Goal: Transaction & Acquisition: Register for event/course

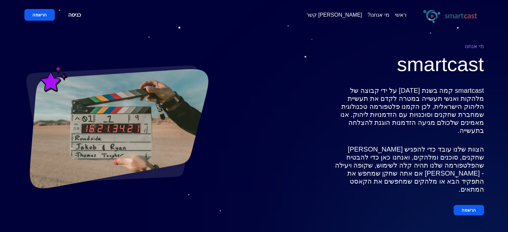
click at [355, 17] on span "[PERSON_NAME] קשר" at bounding box center [334, 15] width 56 height 6
click at [362, 16] on span "[PERSON_NAME] קשר" at bounding box center [334, 15] width 56 height 6
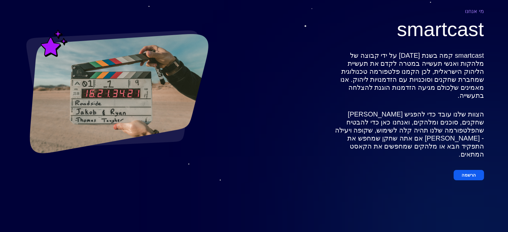
scroll to position [101, 0]
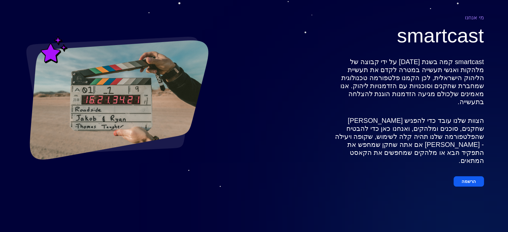
scroll to position [23, 0]
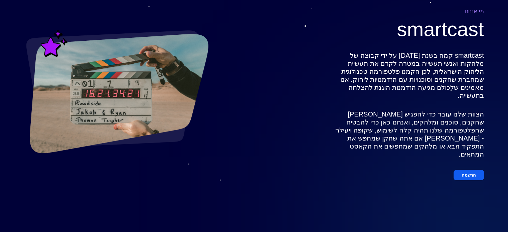
scroll to position [101, 0]
drag, startPoint x: 354, startPoint y: 184, endPoint x: 408, endPoint y: 187, distance: 53.8
copy span "[EMAIL_ADDRESS][DOMAIN_NAME]"
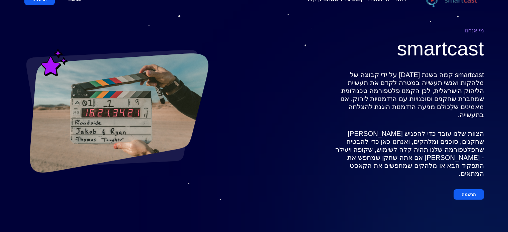
scroll to position [6, 0]
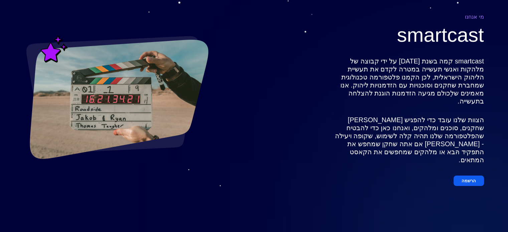
scroll to position [31, 0]
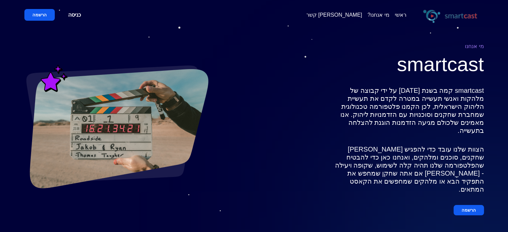
scroll to position [0, 0]
click at [46, 15] on button "הרשמה" at bounding box center [39, 15] width 30 height 12
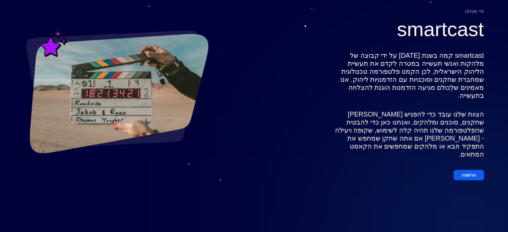
scroll to position [8, 0]
click at [469, 170] on button "הרשמה" at bounding box center [468, 175] width 30 height 10
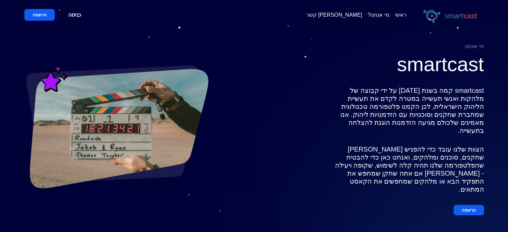
scroll to position [0, 0]
click at [356, 12] on span "[PERSON_NAME] קשר" at bounding box center [334, 15] width 56 height 6
click at [385, 12] on link "מי אנחנו?" at bounding box center [378, 15] width 22 height 6
click at [472, 205] on button "הרשמה" at bounding box center [468, 210] width 30 height 10
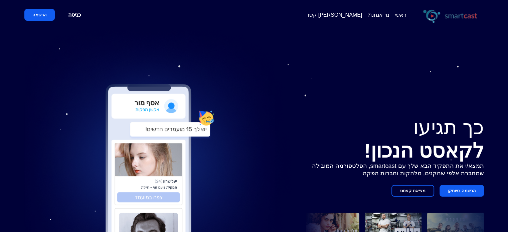
click at [460, 192] on button "הרשמה כשחקן" at bounding box center [461, 191] width 44 height 12
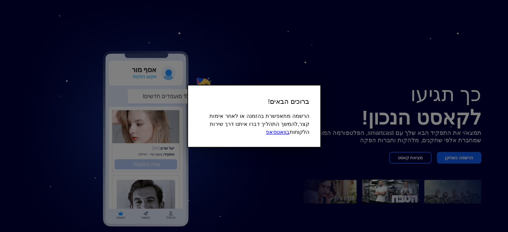
scroll to position [41, 0]
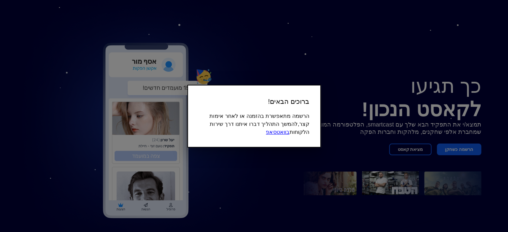
click at [289, 132] on link "בוואטסאפ" at bounding box center [277, 132] width 23 height 6
click at [277, 173] on div at bounding box center [254, 116] width 508 height 232
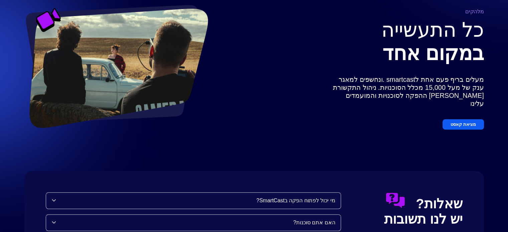
scroll to position [584, 0]
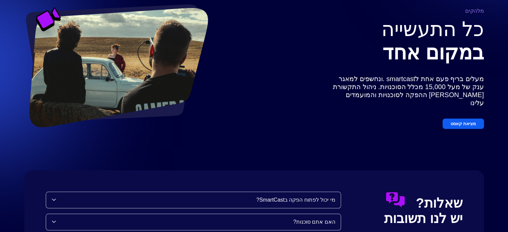
click at [467, 118] on button "מציאת קאסט" at bounding box center [462, 123] width 41 height 10
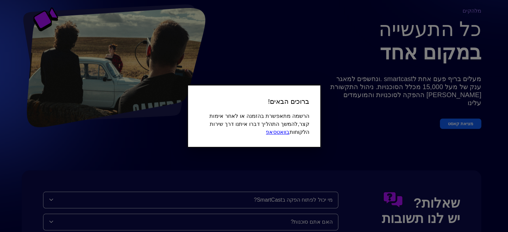
click at [289, 133] on link "בוואטסאפ" at bounding box center [277, 132] width 23 height 6
click at [410, 159] on div at bounding box center [254, 116] width 508 height 232
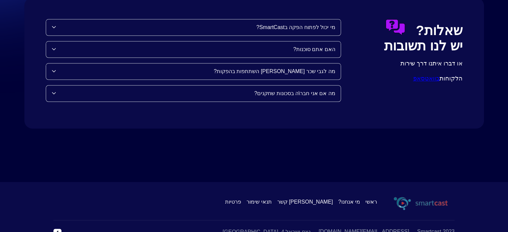
scroll to position [769, 0]
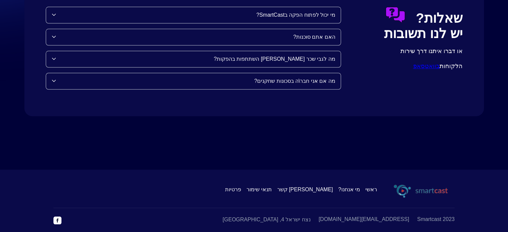
click at [52, 78] on icon at bounding box center [53, 80] width 5 height 5
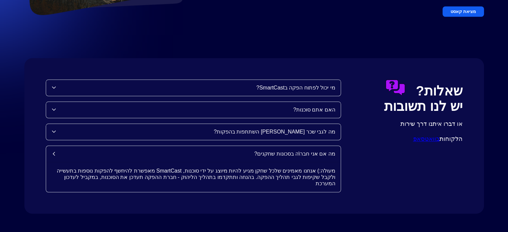
scroll to position [694, 0]
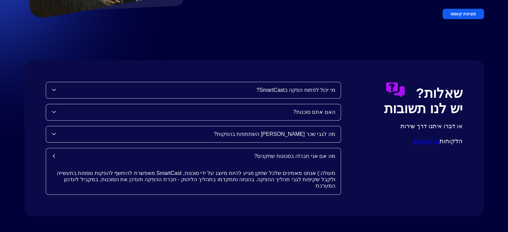
click at [55, 132] on icon at bounding box center [53, 134] width 5 height 5
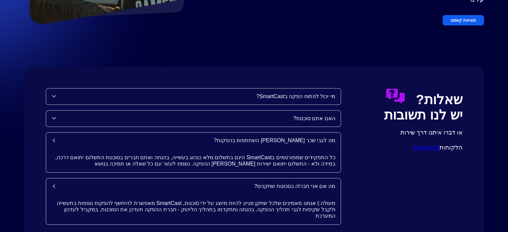
scroll to position [669, 0]
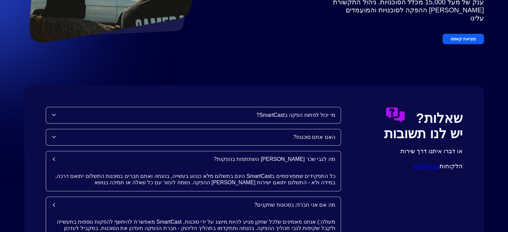
click at [52, 129] on div "האם אתם סוכנות?" at bounding box center [193, 137] width 294 height 16
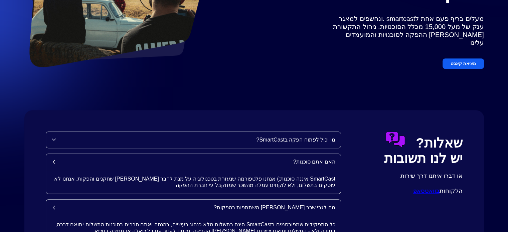
scroll to position [643, 0]
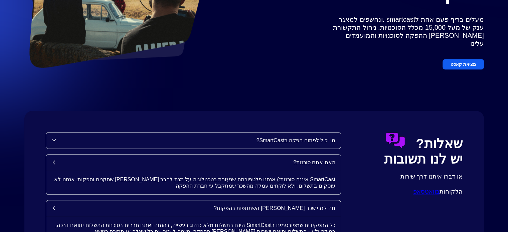
click at [69, 137] on div "מי יכול לפתוח הפקה בSmartCast?" at bounding box center [195, 140] width 279 height 6
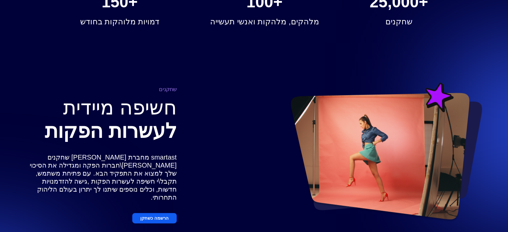
scroll to position [327, 0]
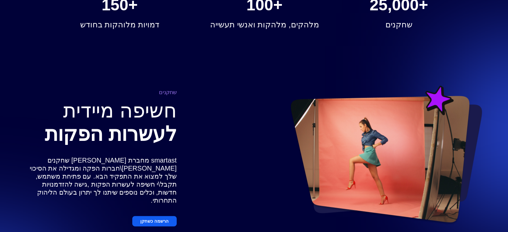
click at [155, 216] on button "הרשמה כשחקן" at bounding box center [154, 221] width 44 height 10
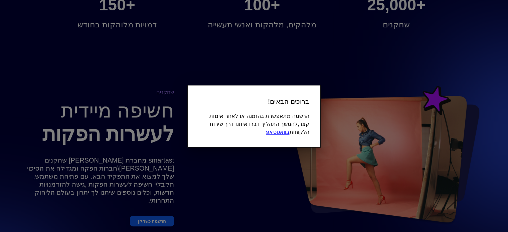
click at [242, 159] on div at bounding box center [254, 116] width 508 height 232
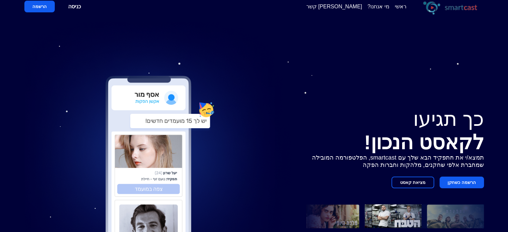
scroll to position [0, 0]
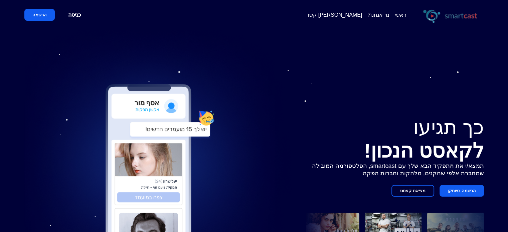
click at [429, 15] on img at bounding box center [450, 14] width 67 height 19
click at [405, 14] on link "ראשי" at bounding box center [401, 15] width 12 height 6
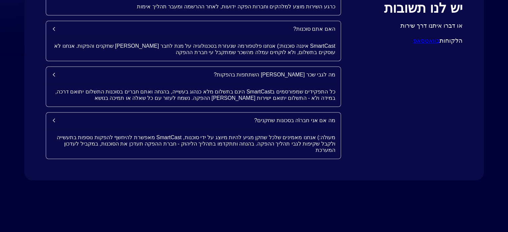
scroll to position [850, 0]
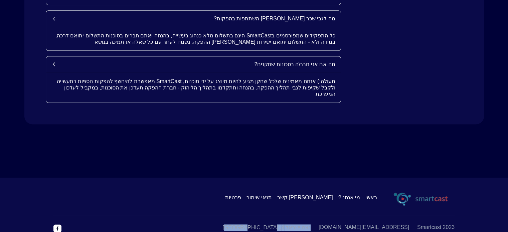
drag, startPoint x: 346, startPoint y: 215, endPoint x: 298, endPoint y: 215, distance: 48.4
click at [298, 224] on div "2023 Smartcast support@smart-cast.io נצח ישראל 4, תל אביב" at bounding box center [253, 228] width 401 height 9
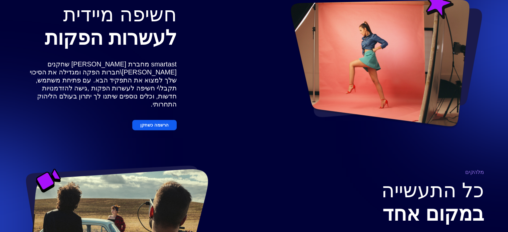
scroll to position [383, 0]
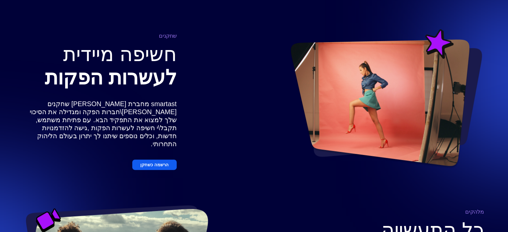
click at [156, 160] on button "הרשמה כשחקן" at bounding box center [154, 165] width 44 height 10
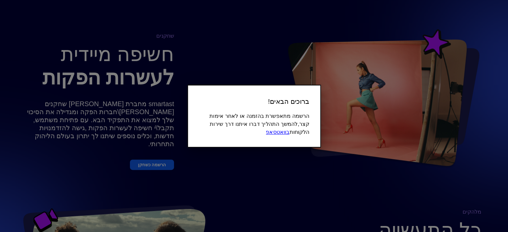
click at [298, 161] on div at bounding box center [254, 116] width 508 height 232
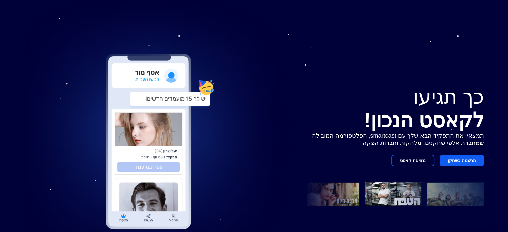
scroll to position [41, 0]
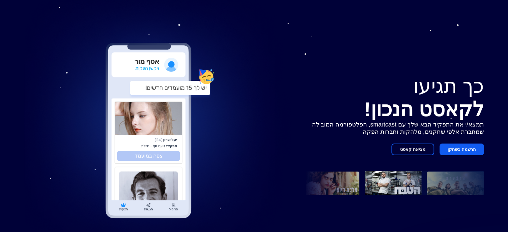
click at [462, 151] on button "הרשמה כשחקן" at bounding box center [461, 150] width 44 height 12
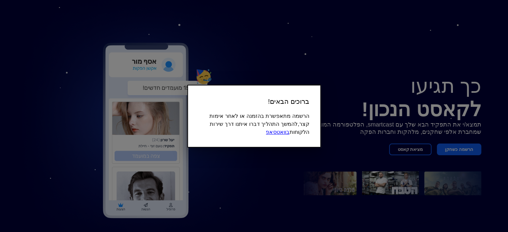
click at [320, 157] on div at bounding box center [254, 116] width 508 height 232
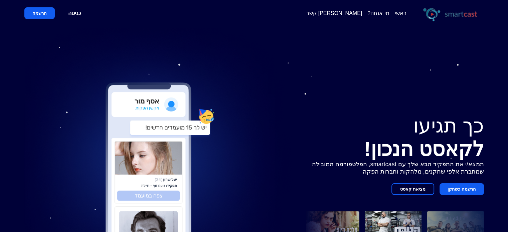
scroll to position [0, 0]
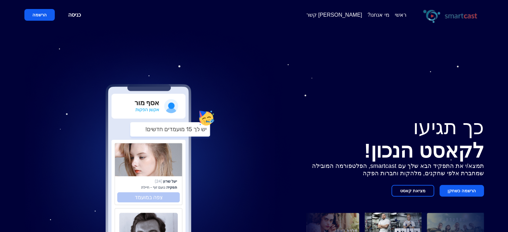
click at [37, 15] on button "הרשמה" at bounding box center [39, 15] width 30 height 12
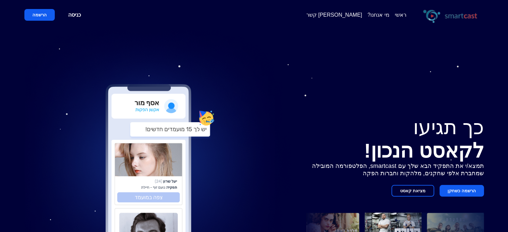
click at [37, 15] on button "הרשמה" at bounding box center [39, 15] width 30 height 12
click at [33, 15] on button "הרשמה" at bounding box center [39, 15] width 30 height 12
drag, startPoint x: 29, startPoint y: 31, endPoint x: 33, endPoint y: 32, distance: 4.0
click at [29, 31] on img at bounding box center [165, 176] width 282 height 293
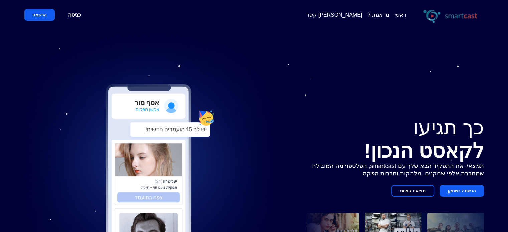
click at [72, 16] on link "כניסה" at bounding box center [74, 15] width 29 height 12
